Goal: Transaction & Acquisition: Subscribe to service/newsletter

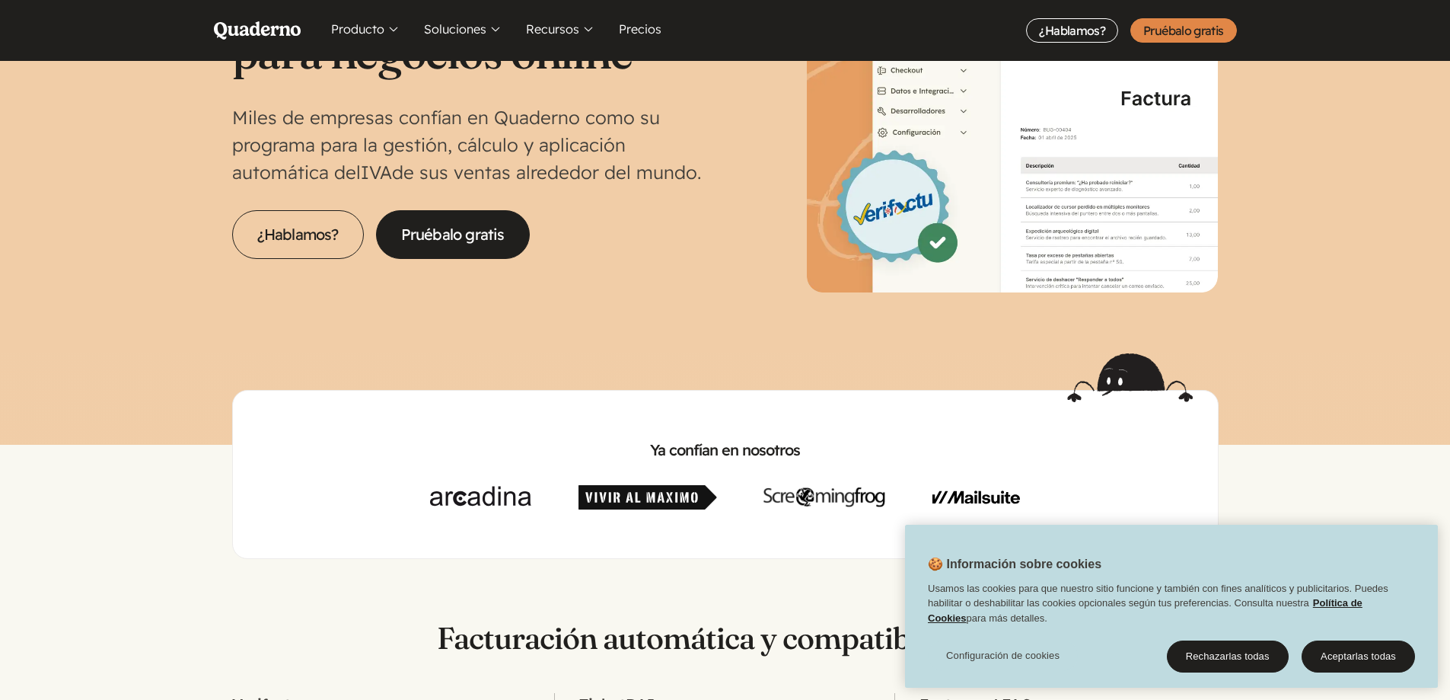
scroll to position [152, 0]
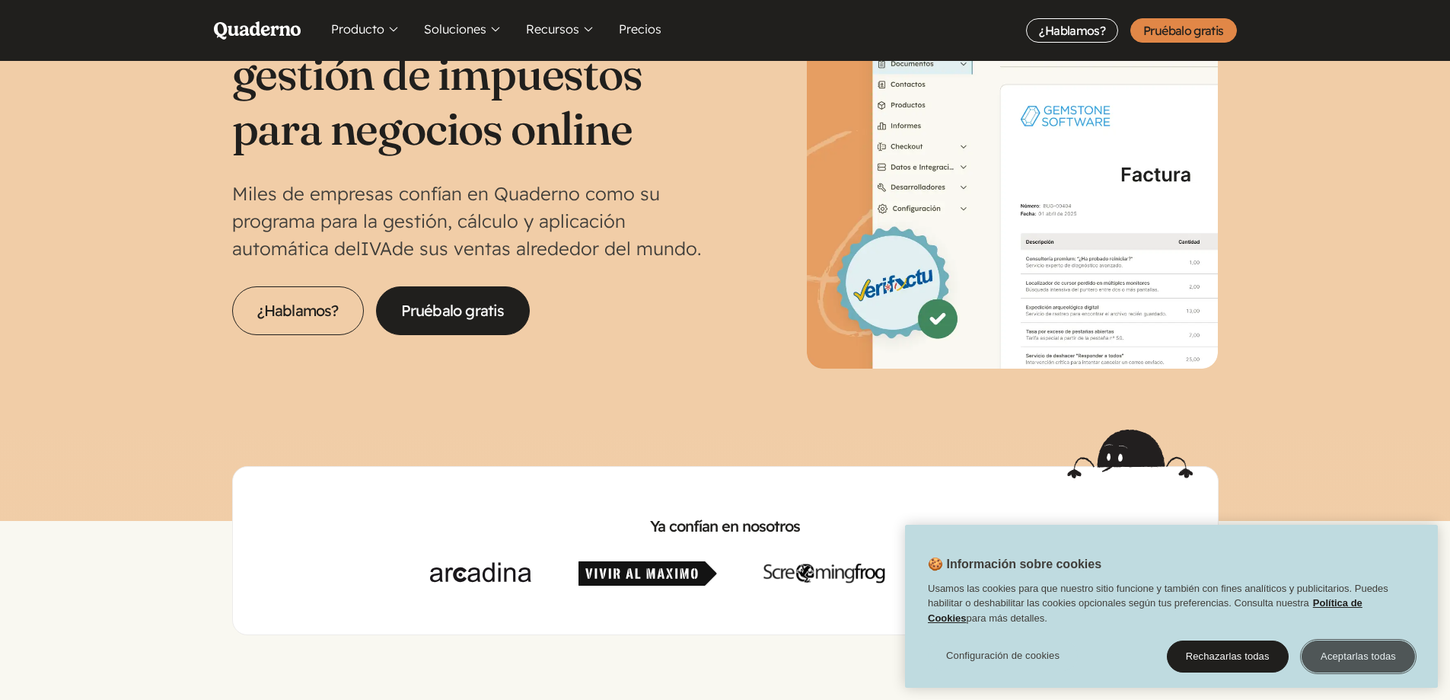
click at [1386, 646] on button "Aceptarlas todas" at bounding box center [1358, 656] width 113 height 32
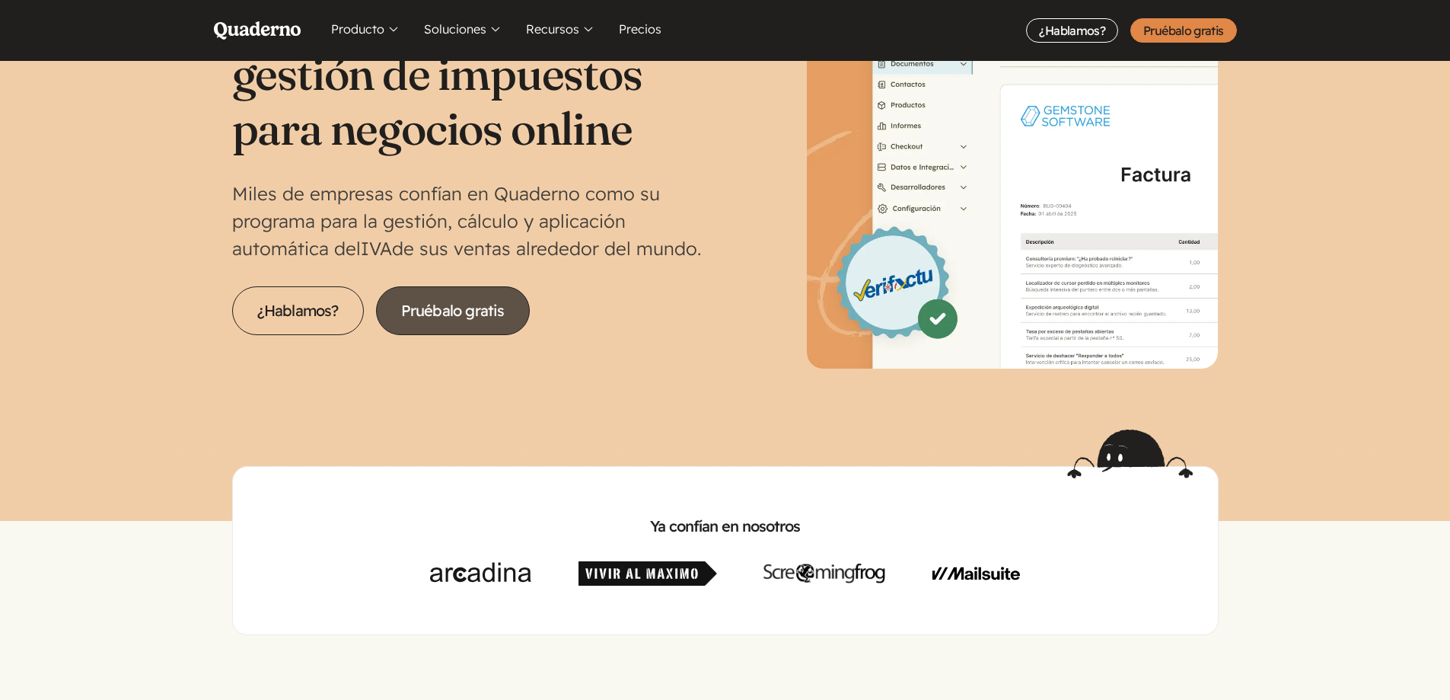
click at [438, 308] on link "Pruébalo gratis" at bounding box center [453, 310] width 154 height 49
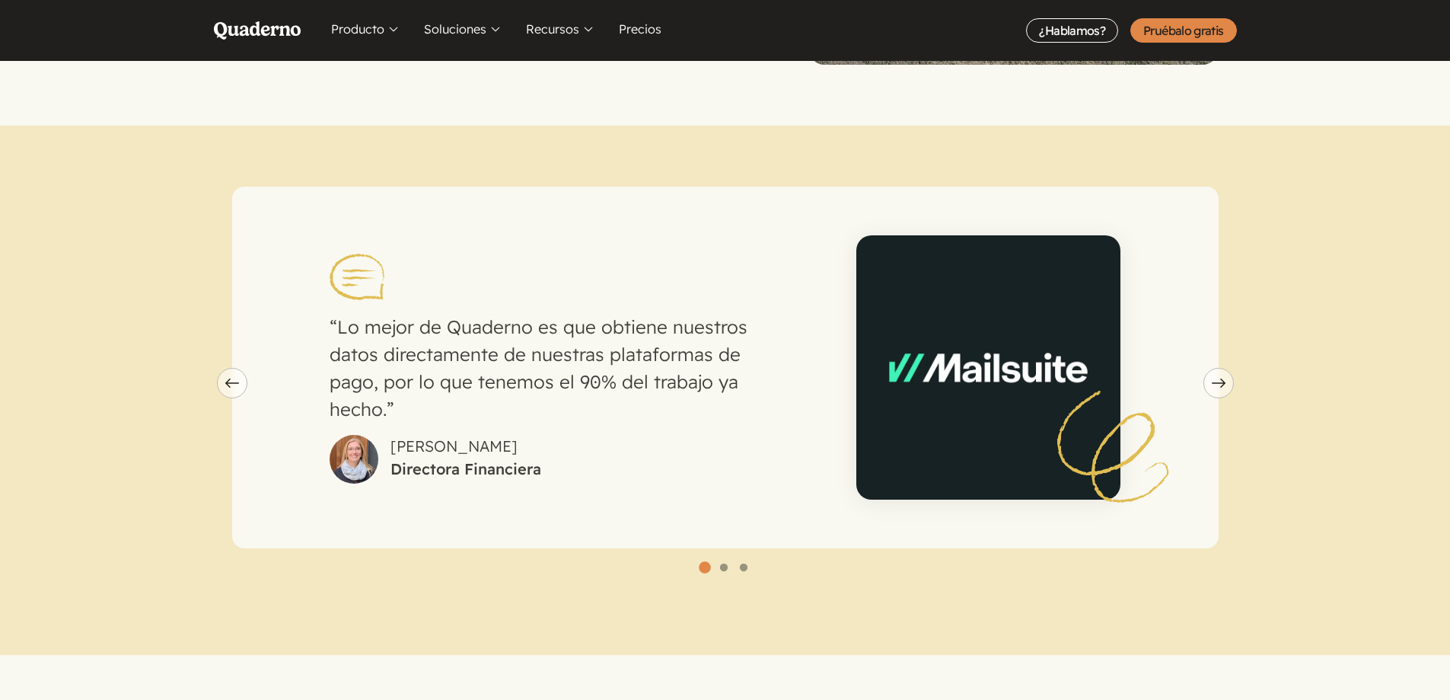
scroll to position [4188, 0]
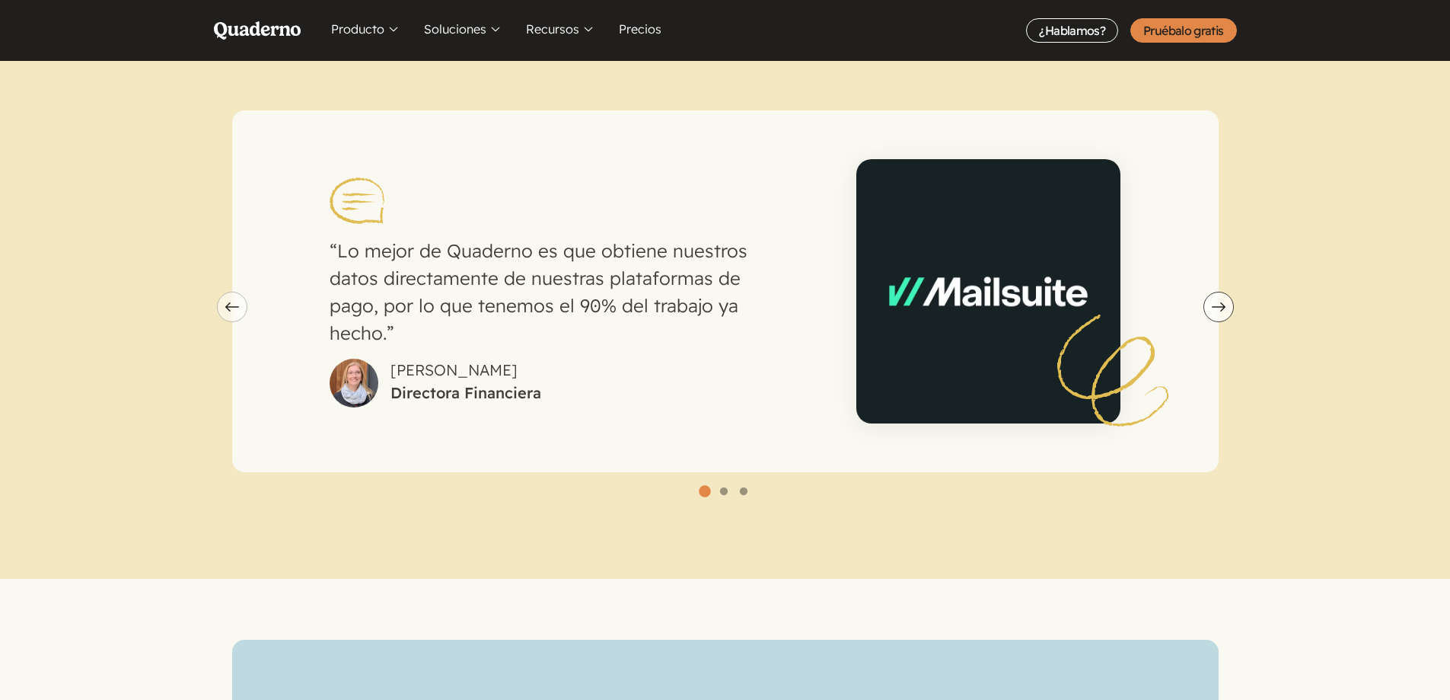
click at [1229, 302] on span "Next slide" at bounding box center [1218, 306] width 29 height 9
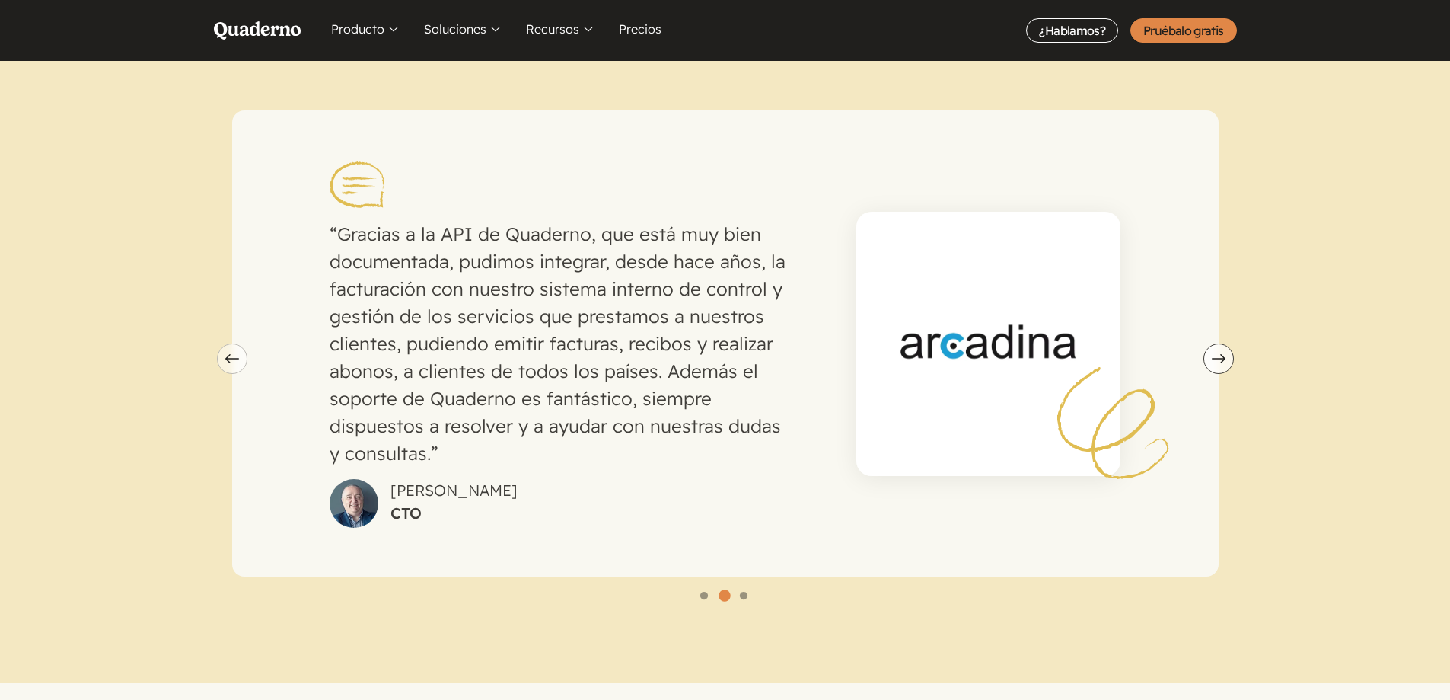
click at [1217, 354] on icon "Next slide" at bounding box center [1219, 358] width 14 height 9
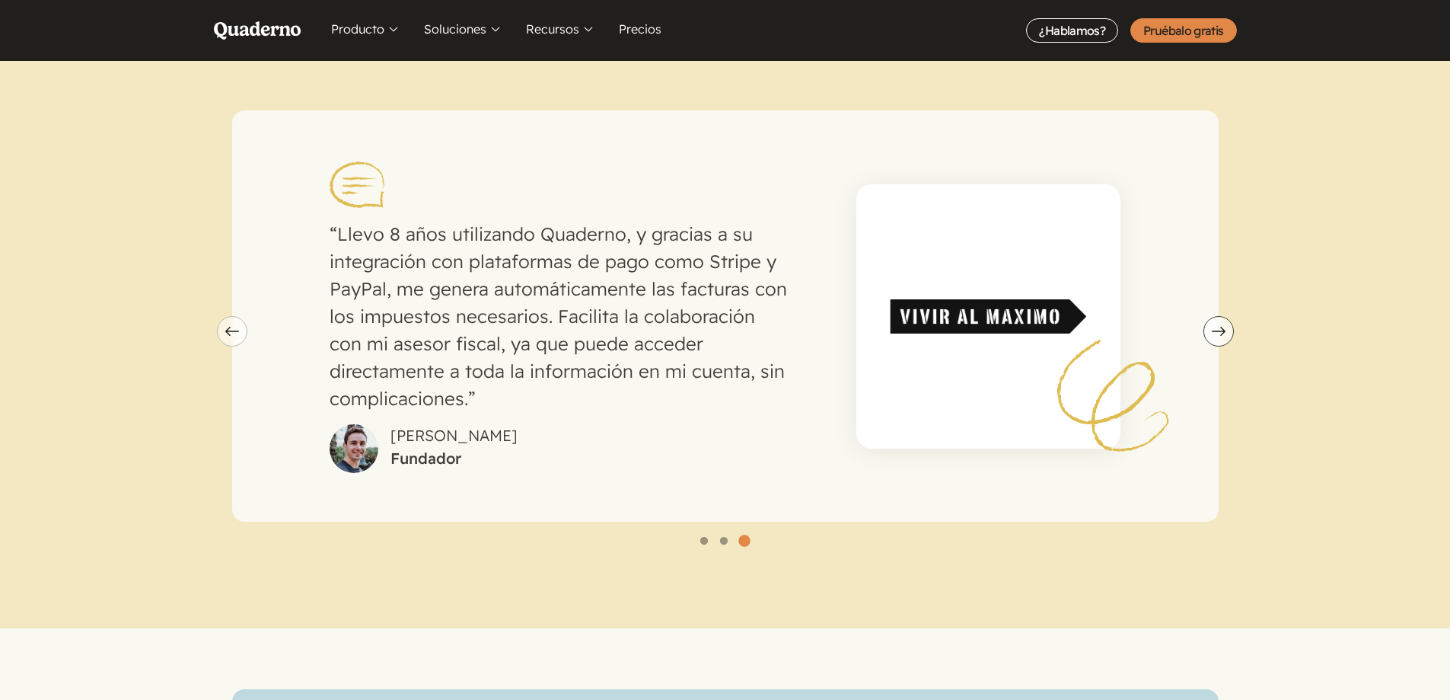
click at [1217, 342] on div "Llevo 8 años utilizando Quaderno, y gracias a su integración con plataformas de…" at bounding box center [725, 315] width 987 height 411
click at [1222, 318] on button "Next slide" at bounding box center [1219, 331] width 30 height 30
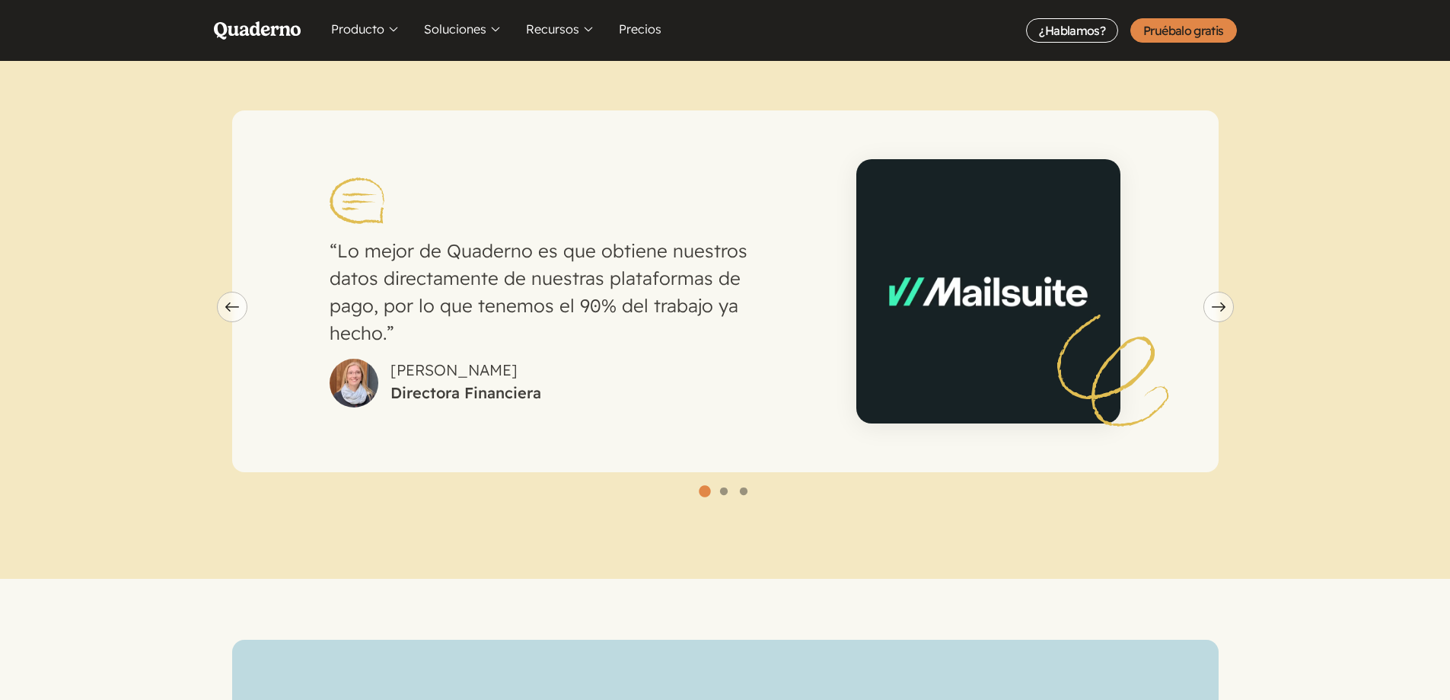
click at [1222, 317] on section "Lo mejor de Quaderno es que obtiene nuestros datos directamente de nuestras pla…" at bounding box center [725, 313] width 1450 height 529
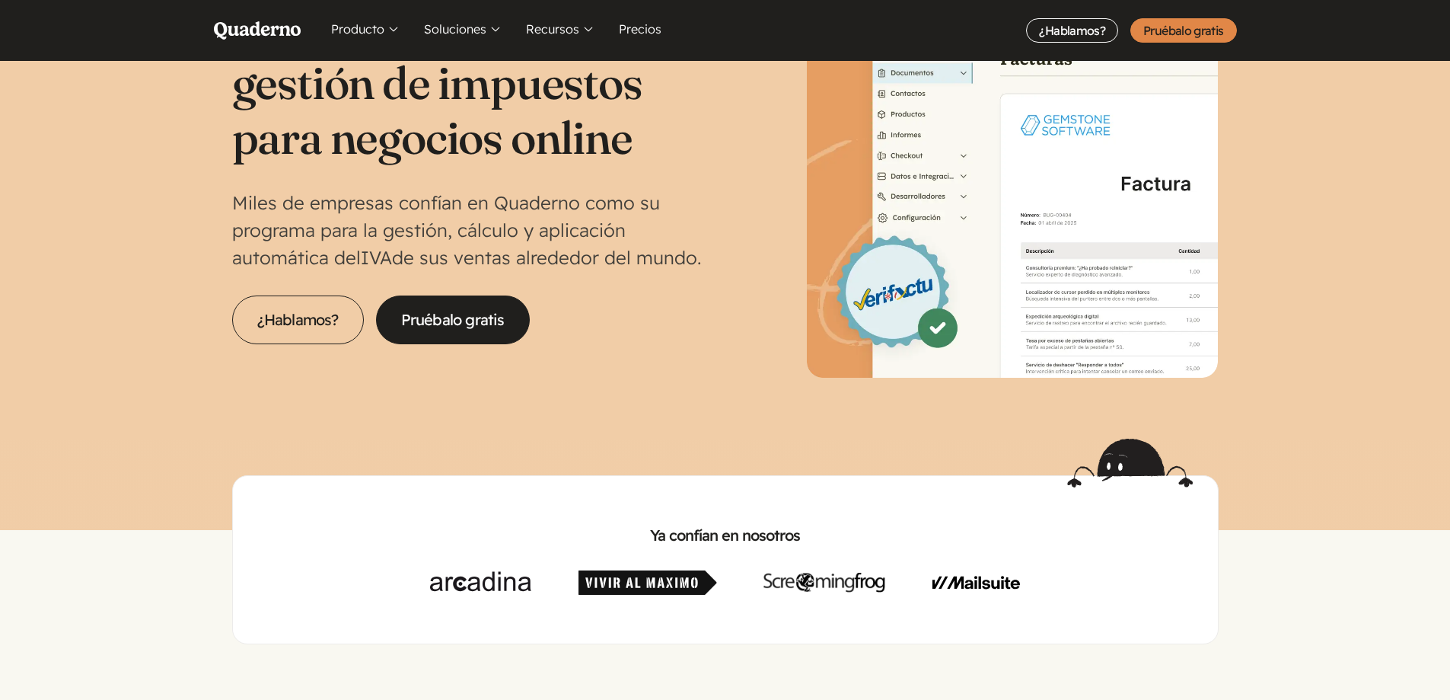
scroll to position [0, 0]
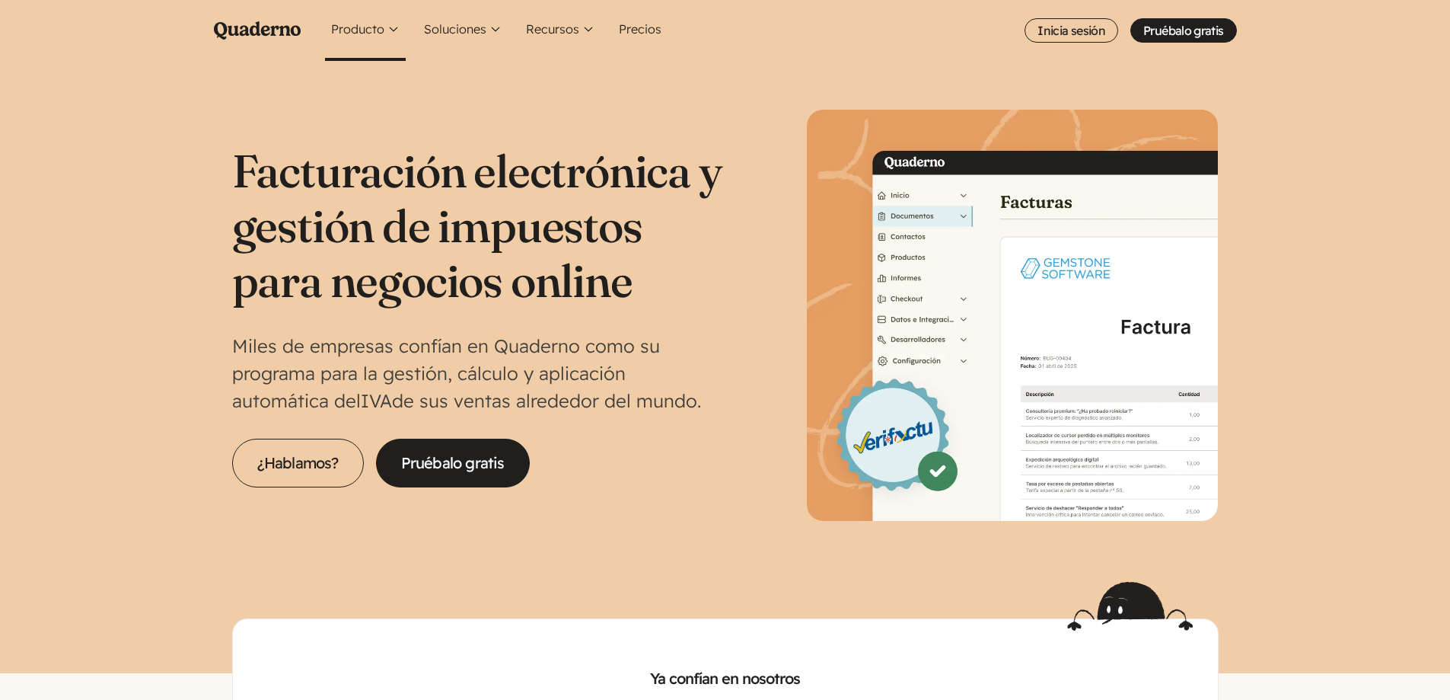
click at [376, 20] on button "Producto" at bounding box center [365, 30] width 81 height 61
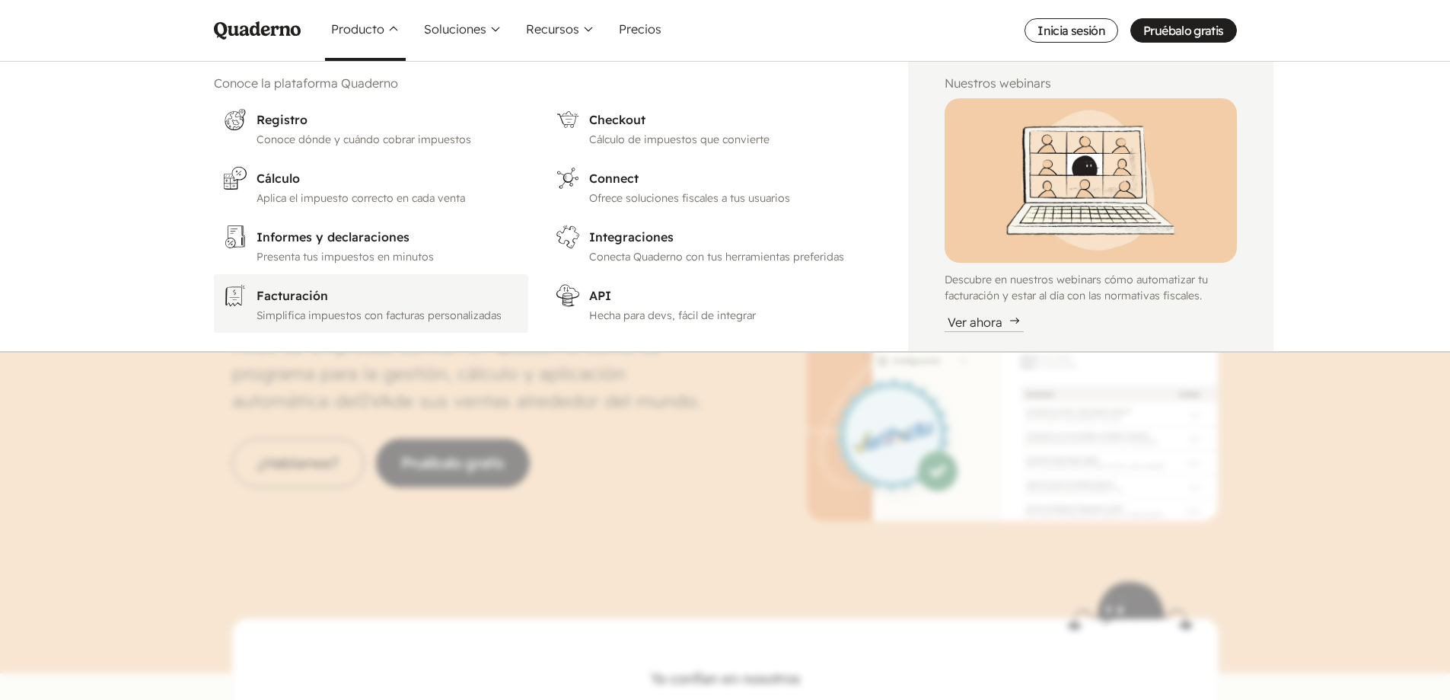
click at [303, 301] on h3 "Facturación" at bounding box center [388, 295] width 263 height 18
